Goal: Register for event/course

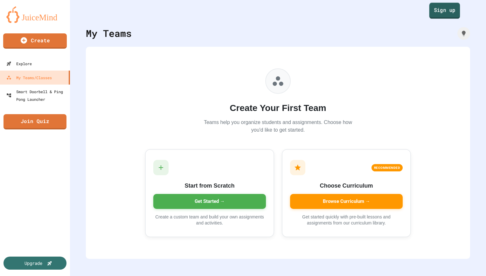
click at [439, 12] on link "Sign up" at bounding box center [444, 11] width 31 height 16
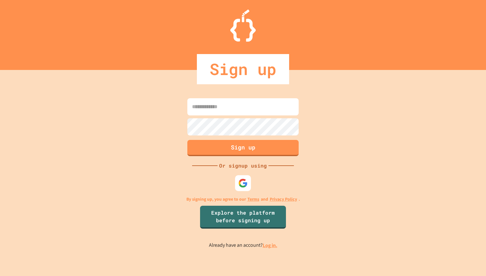
click at [222, 109] on input at bounding box center [242, 106] width 111 height 17
type input "**********"
click at [232, 150] on button "Sign up" at bounding box center [243, 147] width 114 height 17
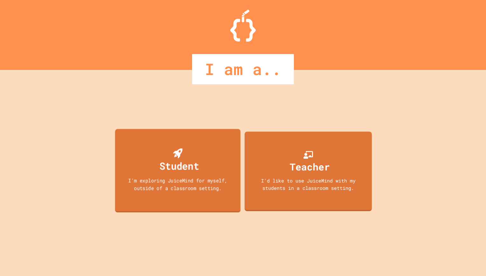
click at [190, 163] on div "Student" at bounding box center [179, 165] width 39 height 15
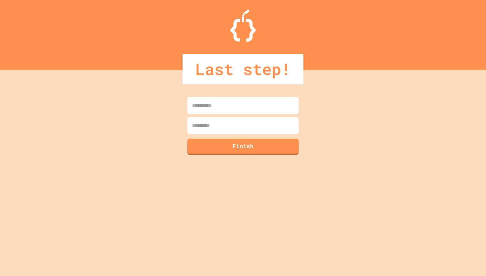
click at [242, 111] on input at bounding box center [242, 105] width 111 height 17
type input "*******"
click at [218, 134] on input at bounding box center [242, 125] width 111 height 17
type input "*********"
click at [244, 147] on button "Finish" at bounding box center [243, 146] width 114 height 17
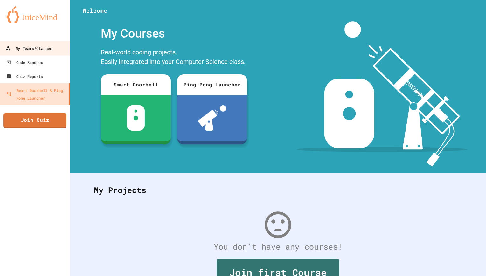
click at [42, 52] on link "My Teams/Classes" at bounding box center [35, 48] width 72 height 14
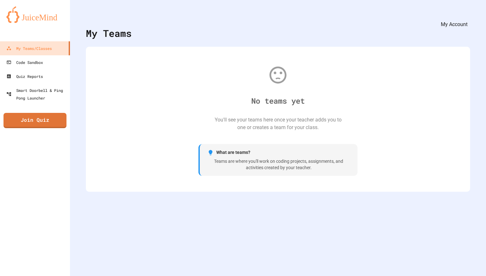
click at [467, 16] on icon "My Account" at bounding box center [467, 16] width 0 height 0
click at [281, 46] on div at bounding box center [243, 138] width 486 height 276
click at [45, 64] on link "Code Sandbox" at bounding box center [35, 62] width 72 height 14
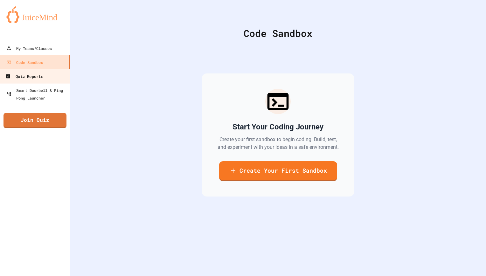
click at [43, 73] on div "Quiz Reports" at bounding box center [24, 77] width 38 height 8
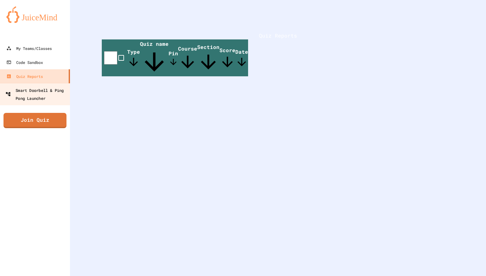
click at [45, 87] on div "Smart Doorbell & Ping Pong Launcher" at bounding box center [36, 94] width 63 height 16
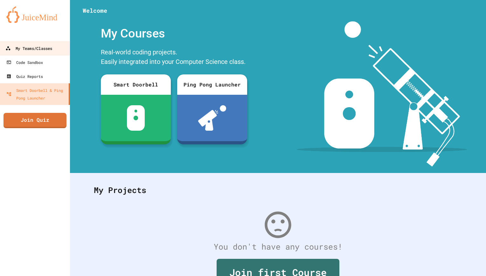
click at [40, 49] on div "My Teams/Classes" at bounding box center [28, 49] width 47 height 8
